Goal: Information Seeking & Learning: Find specific fact

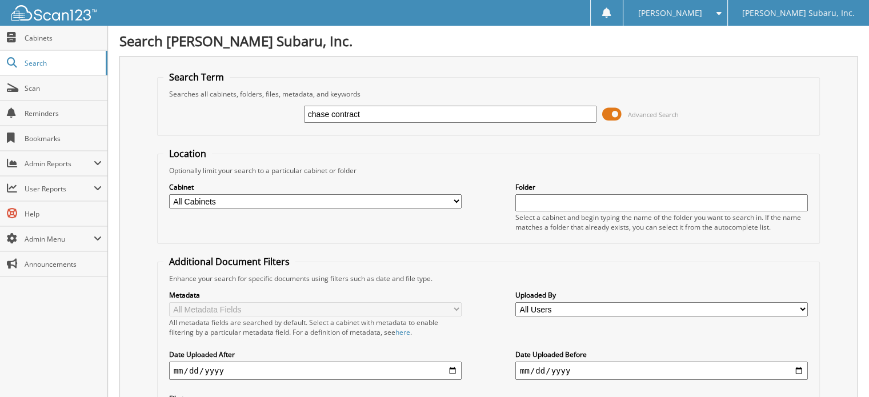
type input "chase contract"
type input "truist"
click at [611, 111] on span at bounding box center [611, 114] width 19 height 17
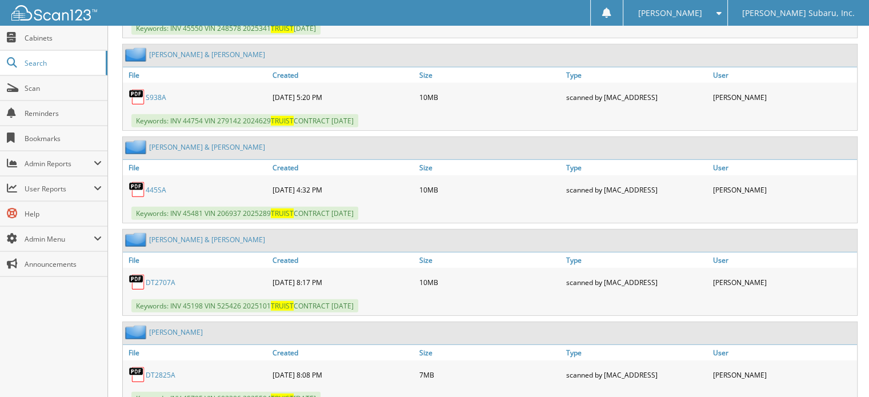
scroll to position [3315, 0]
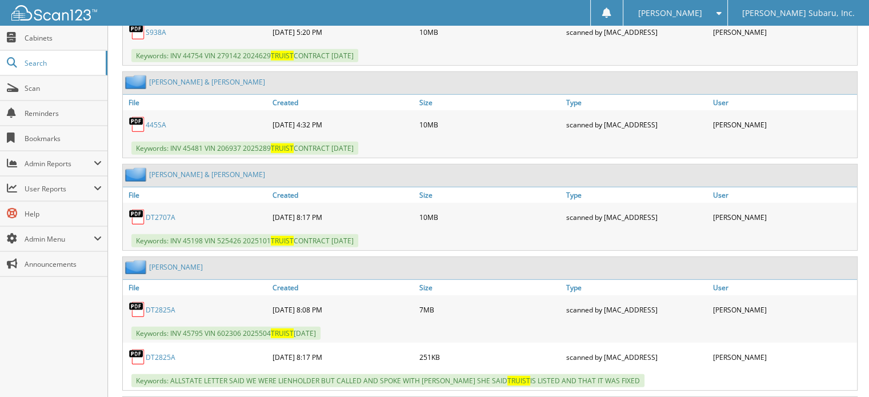
click at [159, 305] on link "DT2825A" at bounding box center [161, 310] width 30 height 10
click at [162, 262] on link "[PERSON_NAME]" at bounding box center [176, 267] width 54 height 10
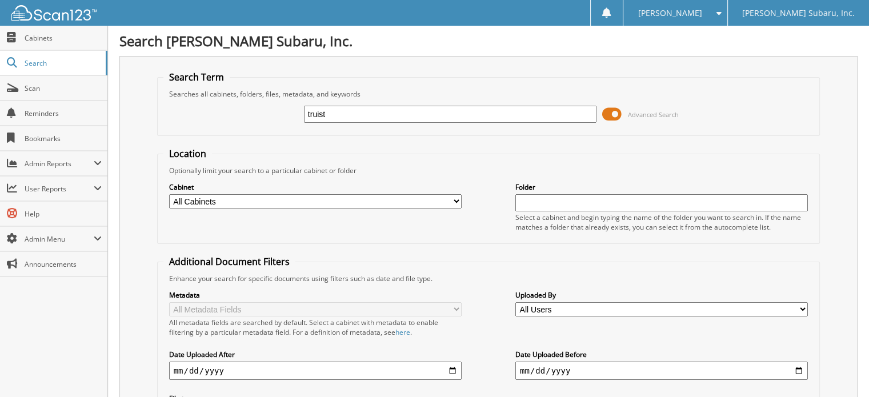
click at [613, 115] on span at bounding box center [611, 114] width 19 height 17
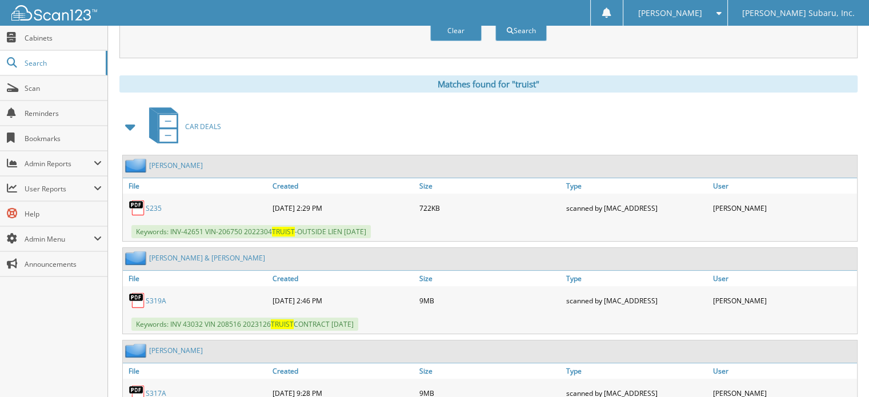
scroll to position [57, 0]
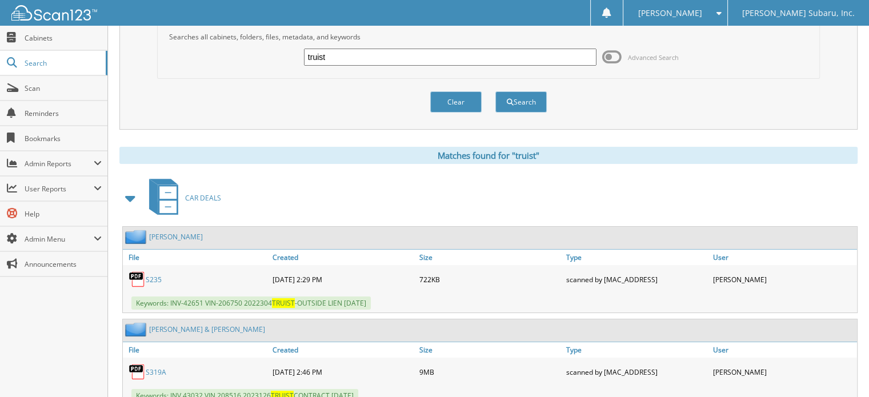
click at [149, 275] on link "S235" at bounding box center [154, 280] width 16 height 10
click at [188, 235] on link "JOCHL, HEATHER" at bounding box center [176, 237] width 54 height 10
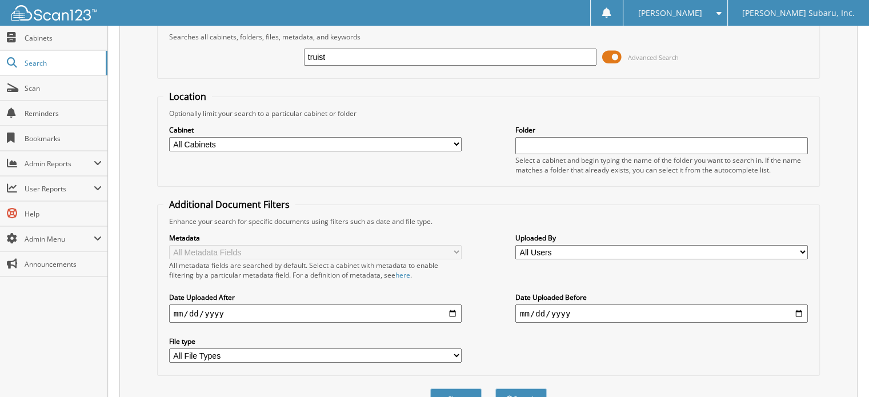
click at [610, 55] on span at bounding box center [611, 57] width 19 height 17
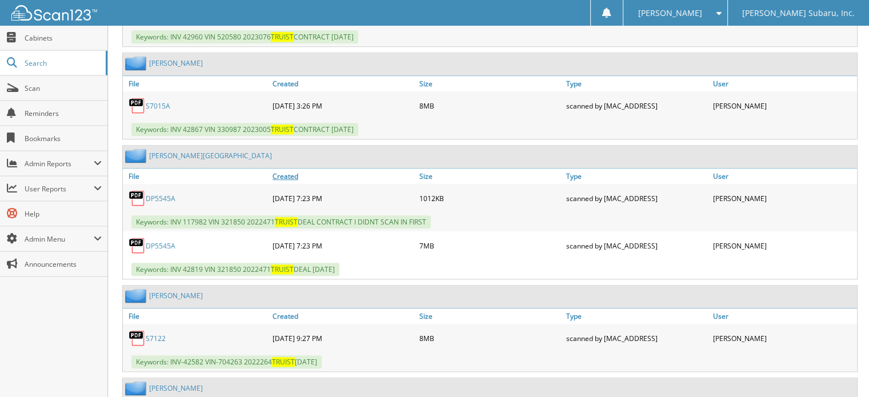
scroll to position [1143, 0]
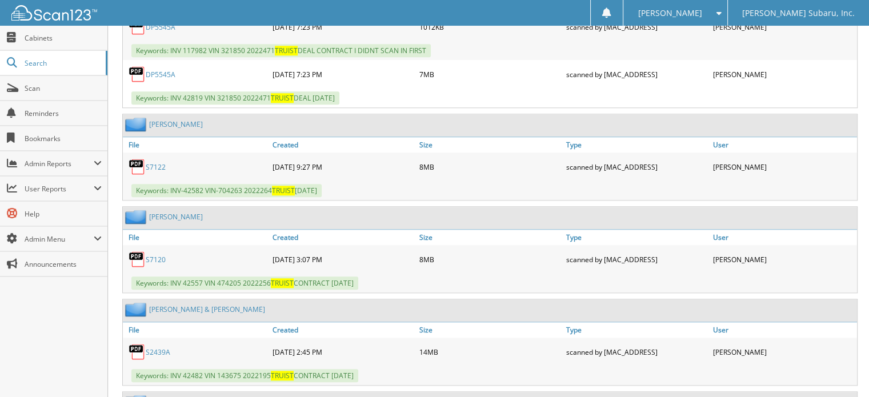
click at [154, 162] on link "S7122" at bounding box center [156, 167] width 20 height 10
